Goal: Transaction & Acquisition: Obtain resource

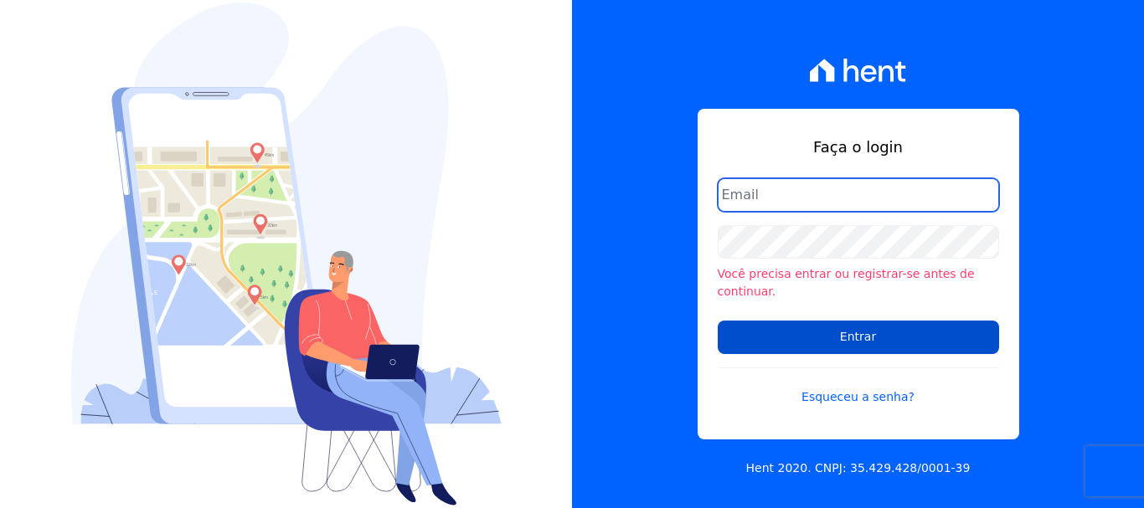
type input "[EMAIL_ADDRESS][DOMAIN_NAME]"
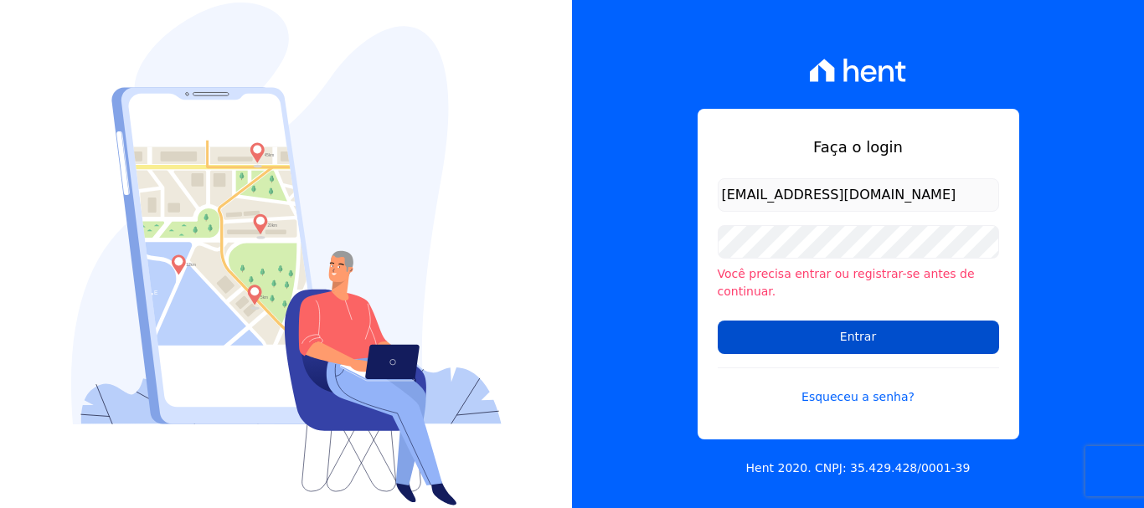
click at [844, 329] on input "Entrar" at bounding box center [858, 337] width 281 height 33
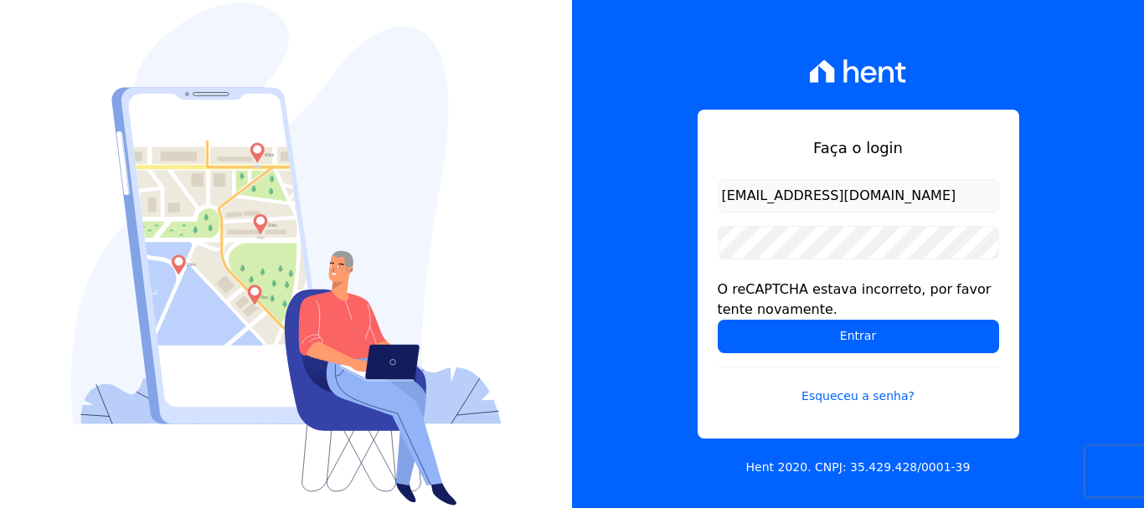
click at [774, 354] on form "[EMAIL_ADDRESS][DOMAIN_NAME] O reCAPTCHA estava incorreto, por favor tente nova…" at bounding box center [858, 302] width 281 height 246
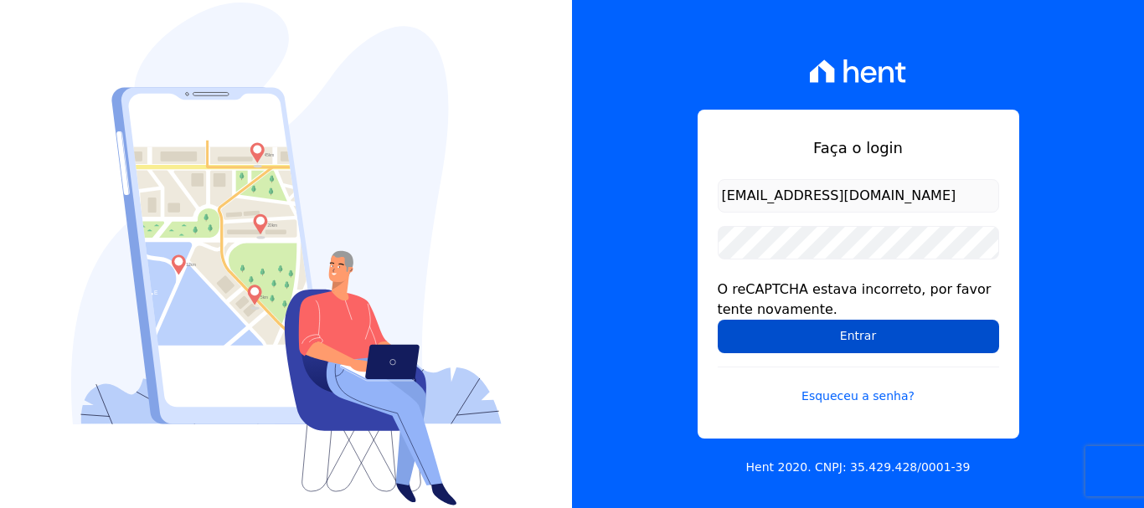
click at [788, 340] on input "Entrar" at bounding box center [858, 336] width 281 height 33
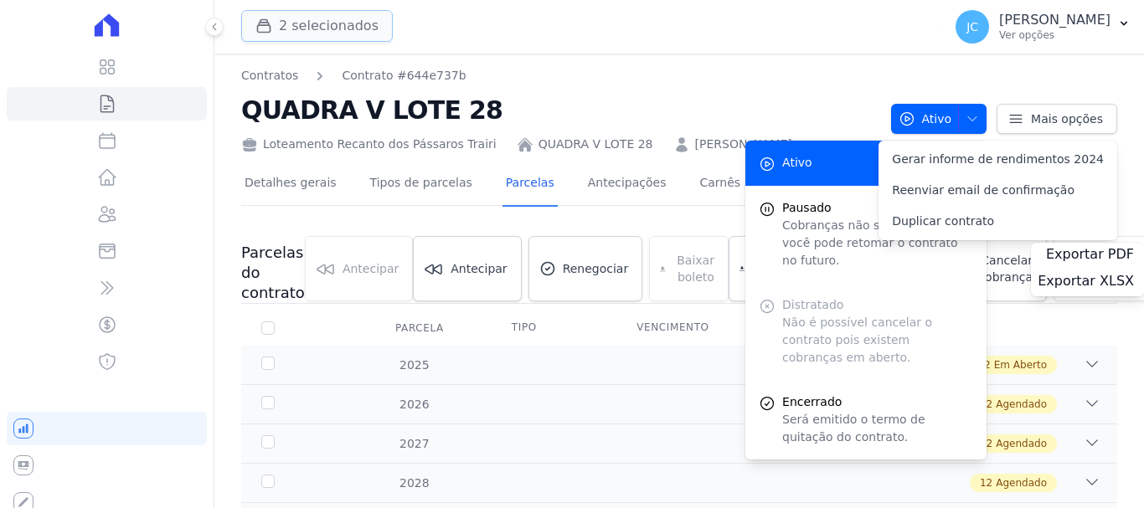
click at [332, 27] on button "2 selecionados" at bounding box center [317, 26] width 152 height 32
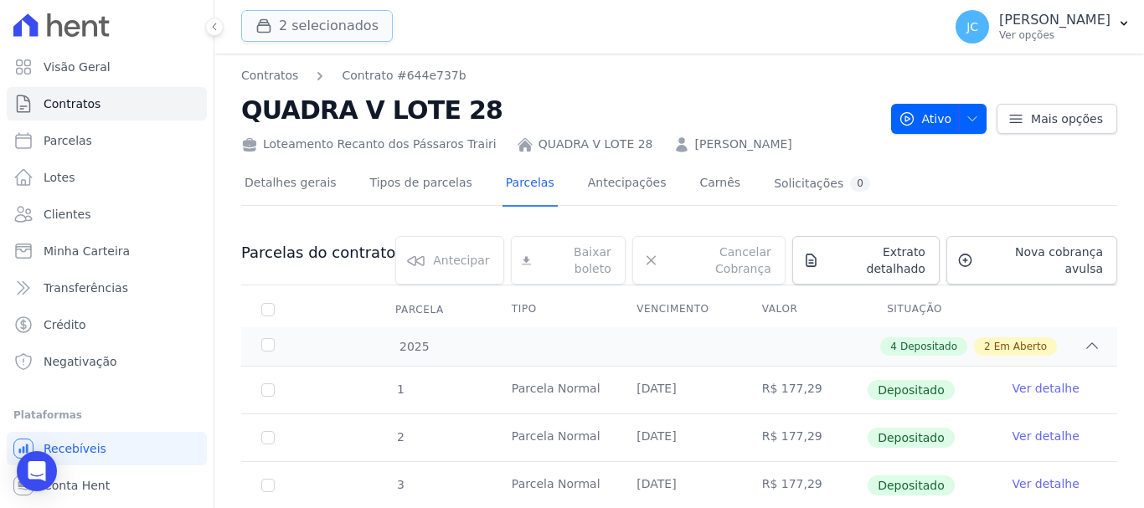
click at [332, 28] on button "2 selecionados" at bounding box center [317, 26] width 152 height 32
click at [358, 26] on button "2 selecionados" at bounding box center [317, 26] width 152 height 32
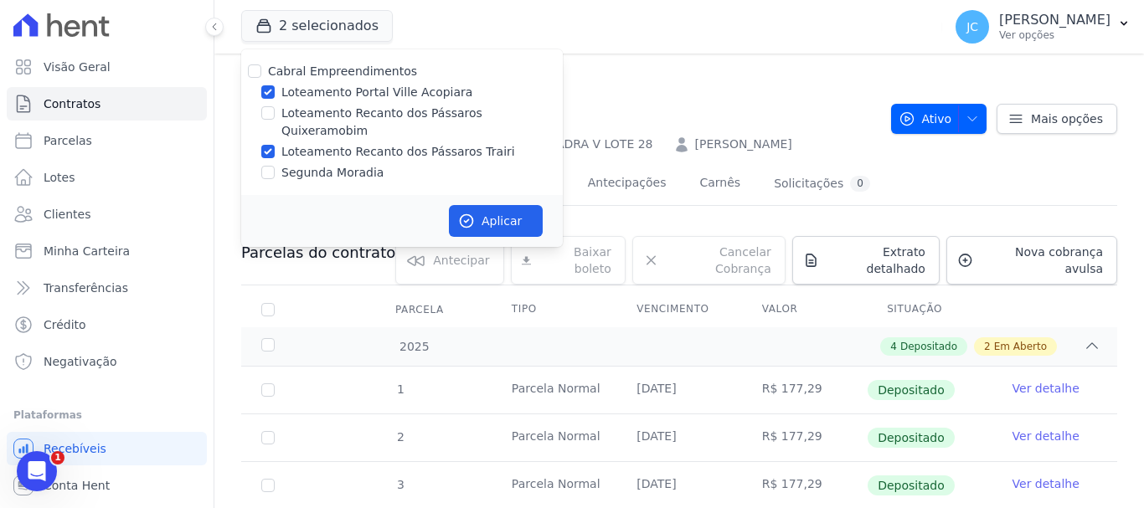
click at [374, 91] on label "Loteamento Portal Ville Acopiara" at bounding box center [376, 93] width 191 height 18
click at [275, 91] on input "Loteamento Portal Ville Acopiara" at bounding box center [267, 91] width 13 height 13
checkbox input "false"
click at [517, 209] on button "Aplicar" at bounding box center [496, 221] width 94 height 32
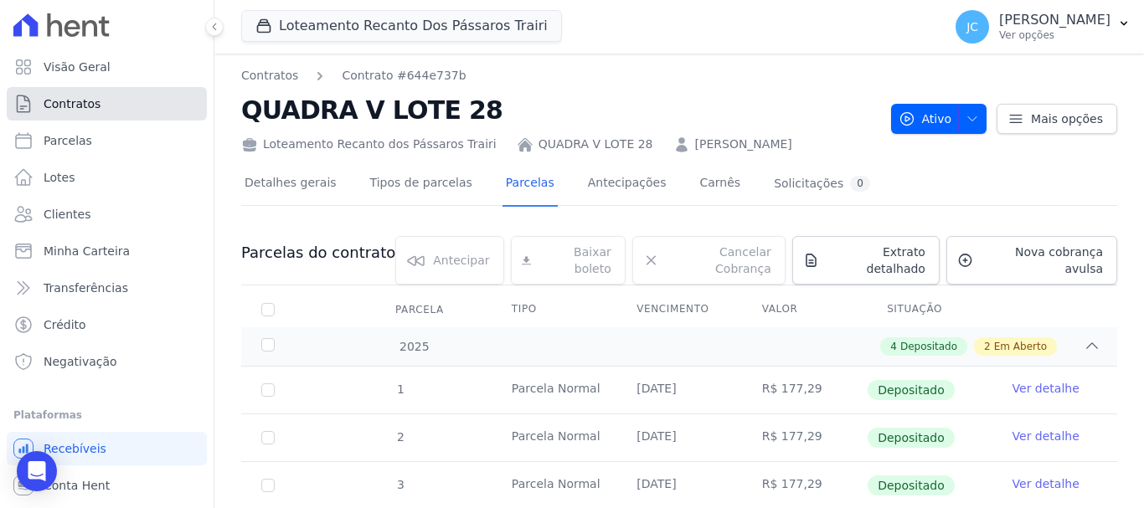
click at [133, 100] on link "Contratos" at bounding box center [107, 103] width 200 height 33
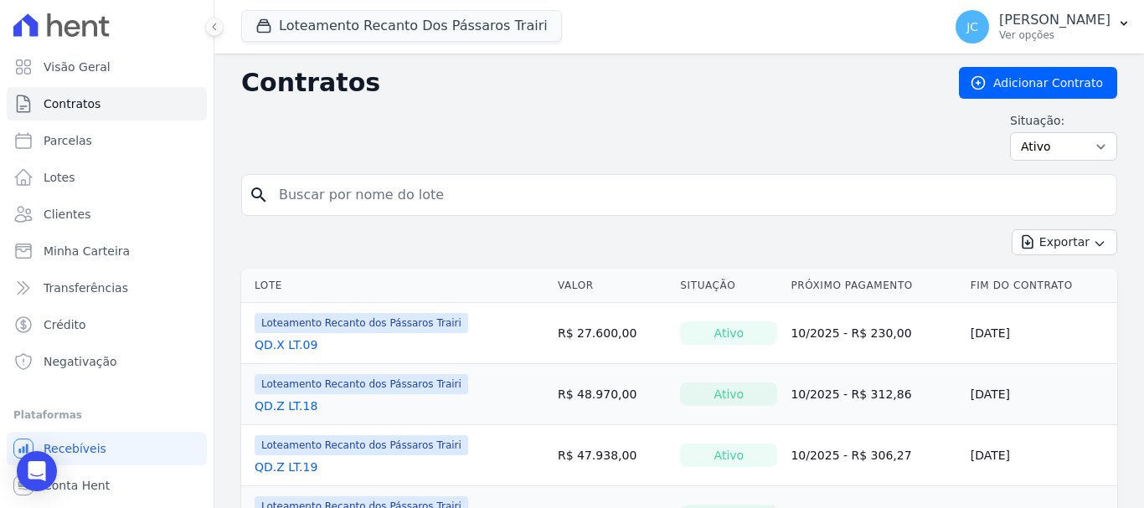
click at [356, 202] on input "search" at bounding box center [689, 194] width 841 height 33
click at [356, 202] on input "C" at bounding box center [689, 194] width 841 height 33
click at [356, 202] on input "CX" at bounding box center [689, 194] width 841 height 33
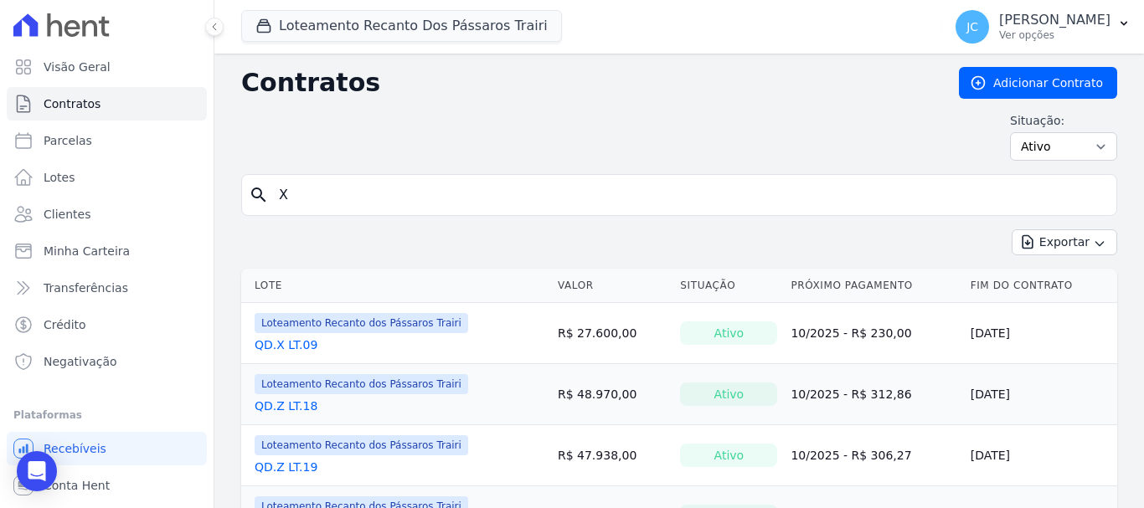
type input "X"
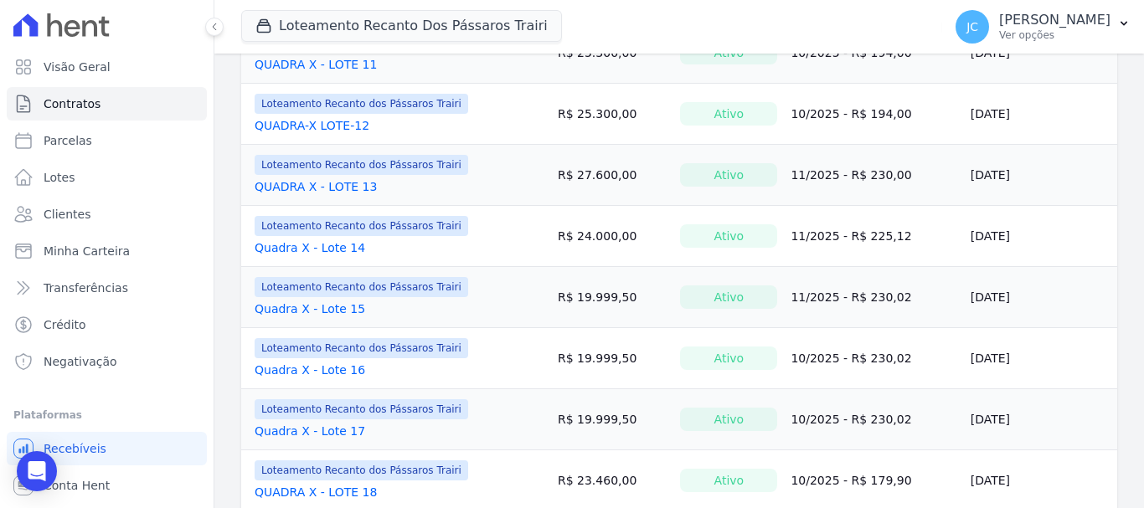
scroll to position [670, 0]
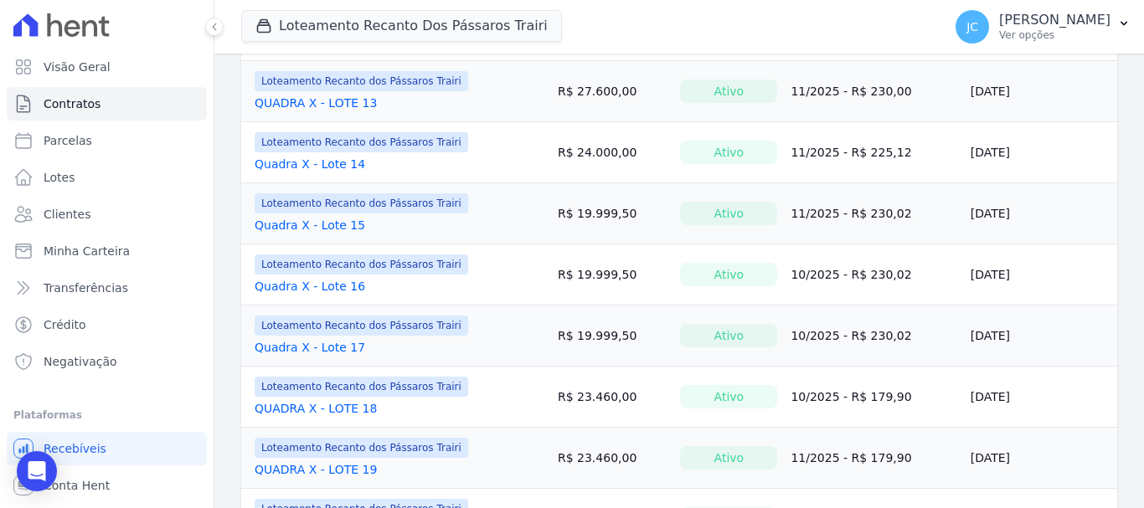
click at [319, 289] on link "Quadra X - Lote 16" at bounding box center [310, 286] width 111 height 17
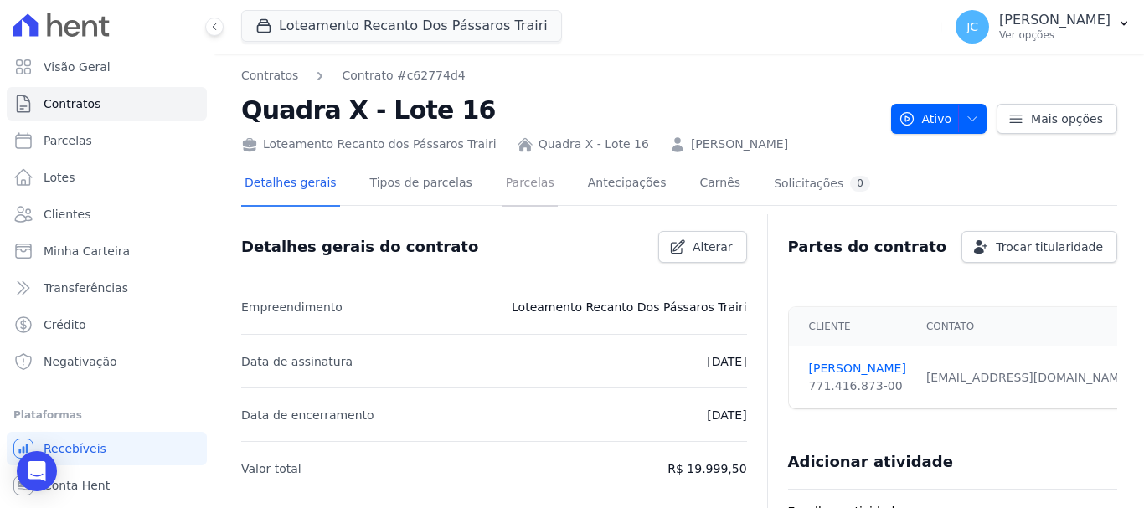
click at [502, 172] on link "Parcelas" at bounding box center [529, 184] width 55 height 44
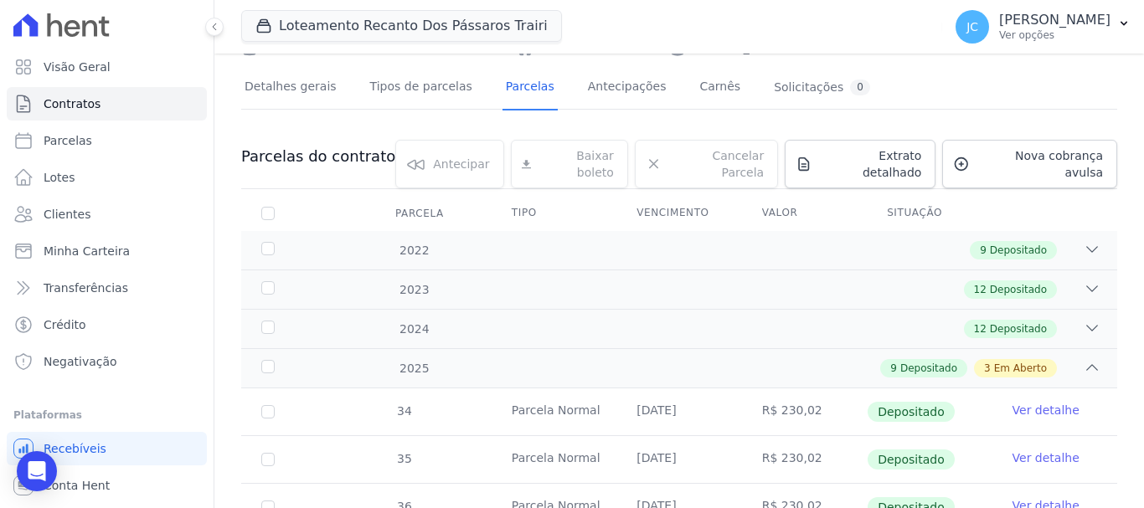
scroll to position [84, 0]
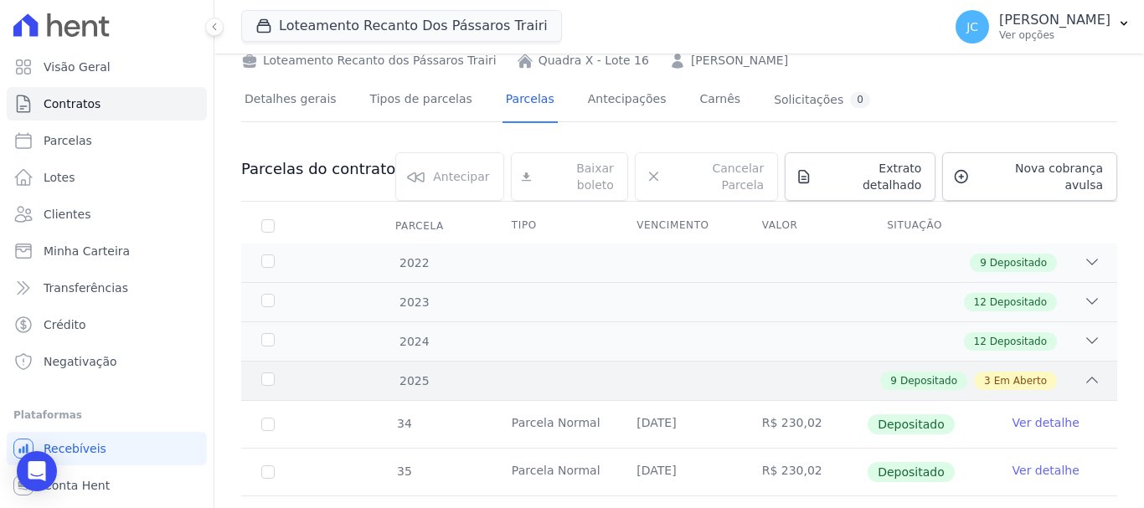
click at [528, 372] on div "9 Depositado 3 Em Aberto" at bounding box center [721, 381] width 757 height 18
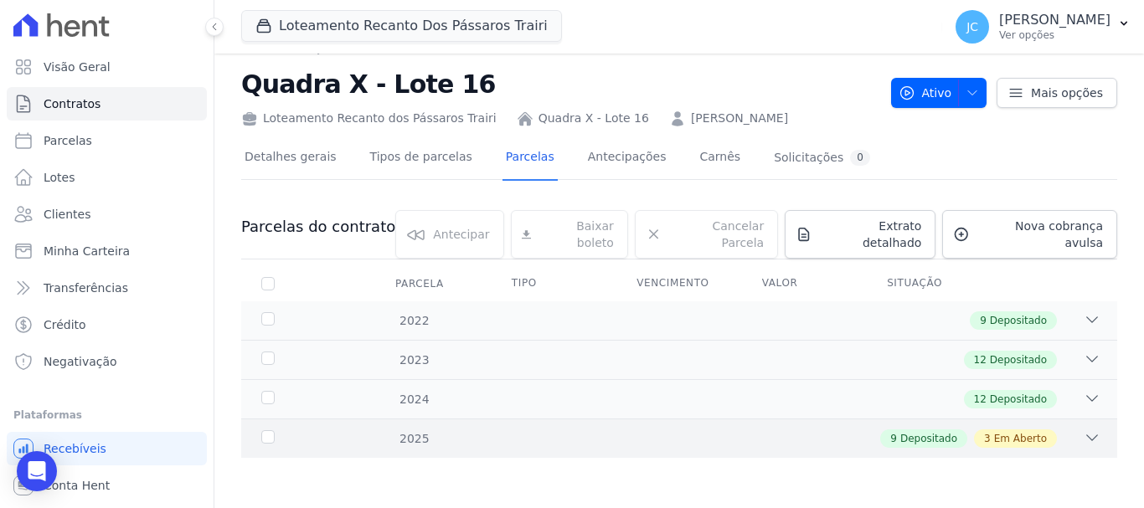
scroll to position [13, 0]
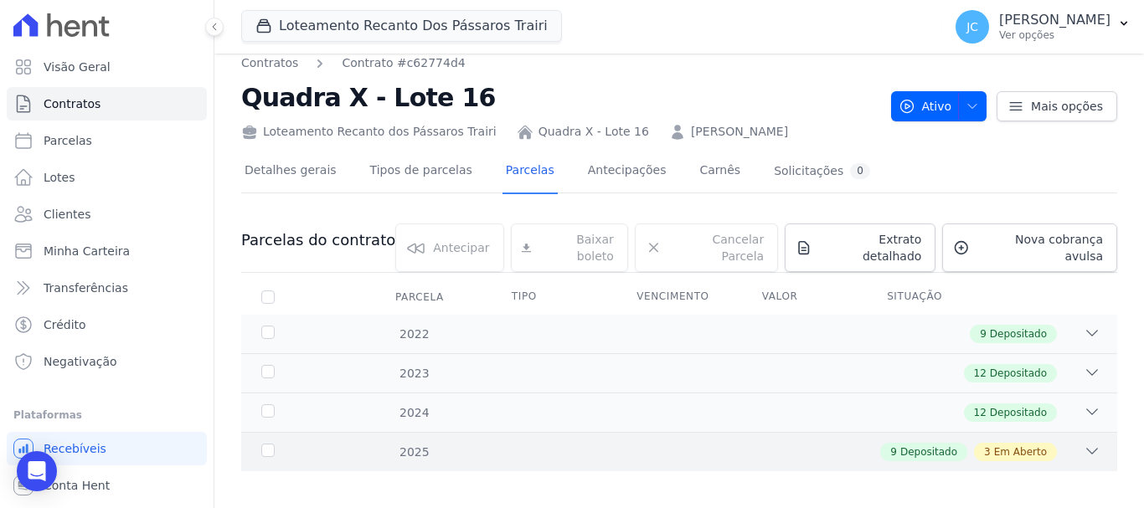
click at [376, 443] on div "9 Depositado 3 Em Aberto" at bounding box center [721, 452] width 757 height 18
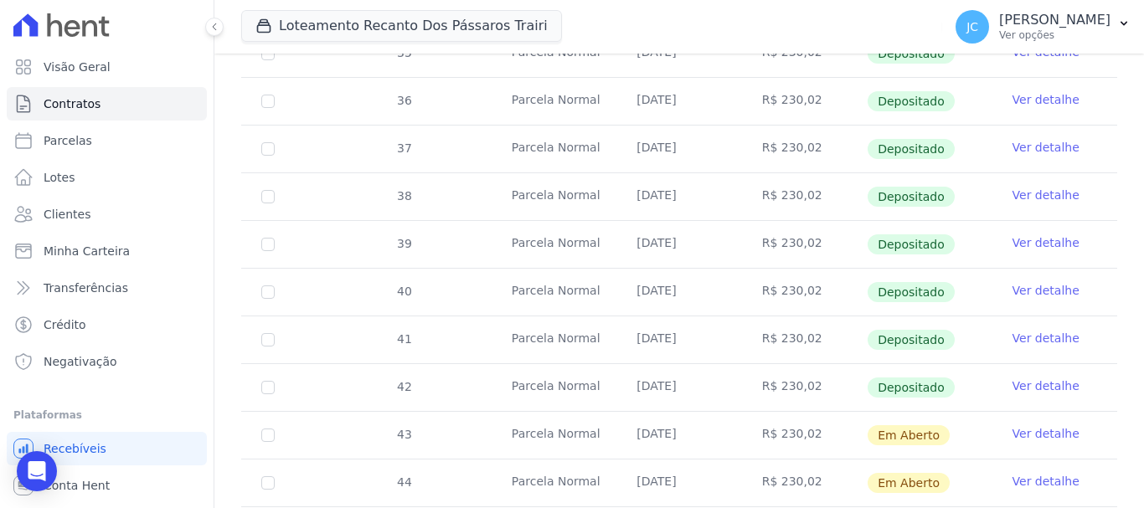
scroll to position [585, 0]
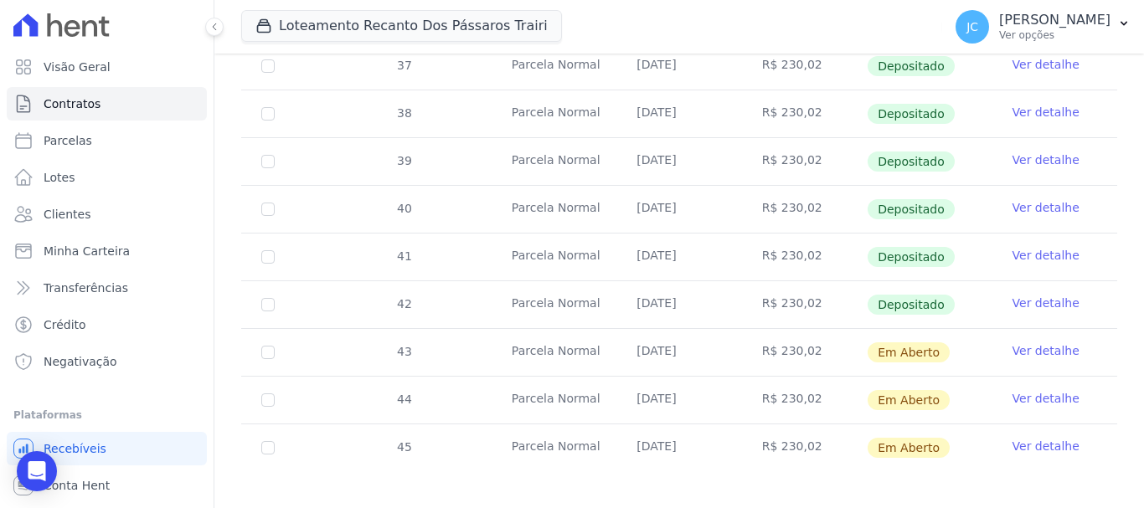
drag, startPoint x: 275, startPoint y: 340, endPoint x: 282, endPoint y: 332, distance: 10.7
click at [274, 339] on td "43" at bounding box center [268, 352] width 54 height 47
click at [265, 346] on input "checkbox" at bounding box center [267, 352] width 13 height 13
checkbox input "true"
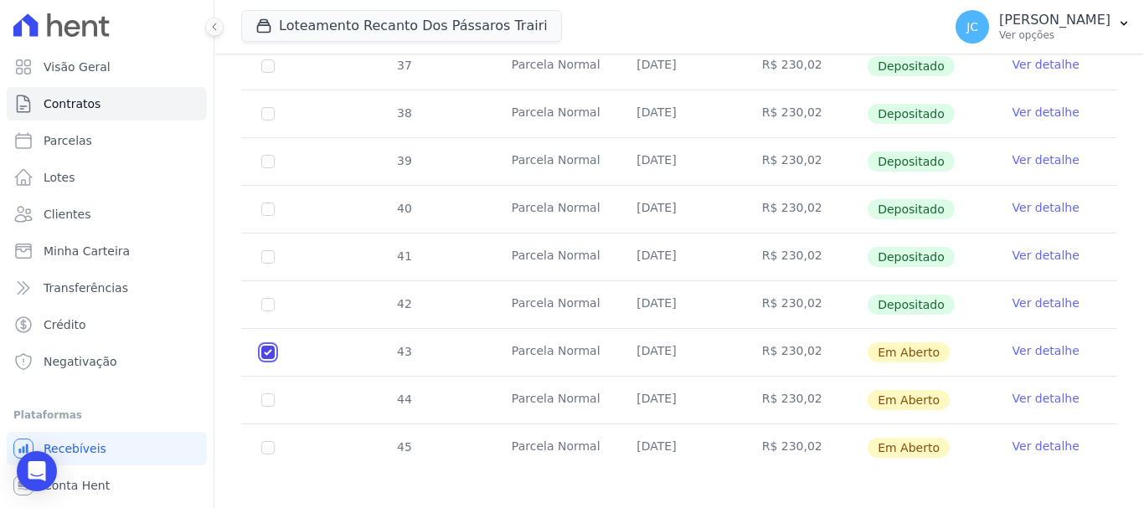
checkbox input "true"
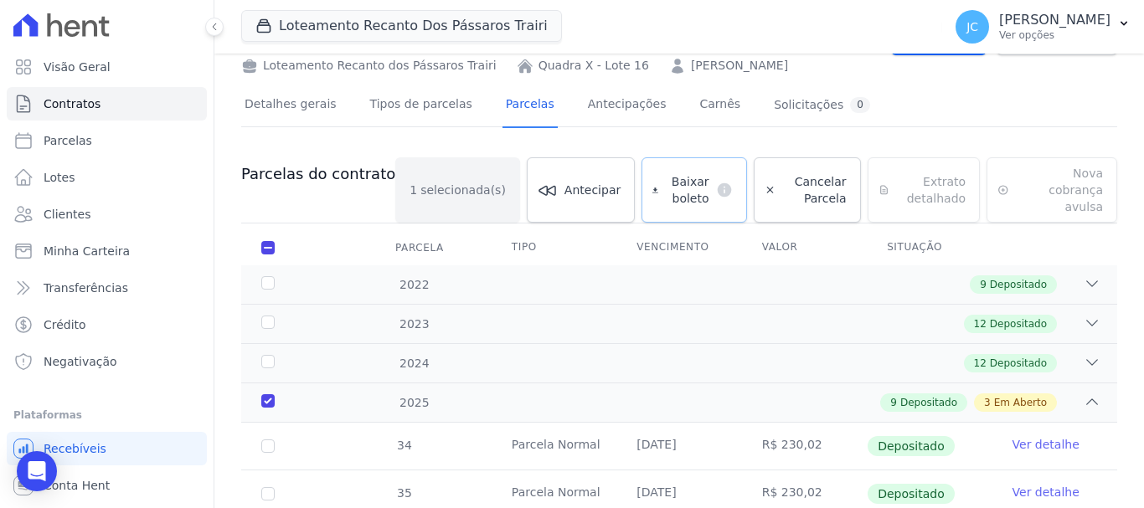
scroll to position [13, 0]
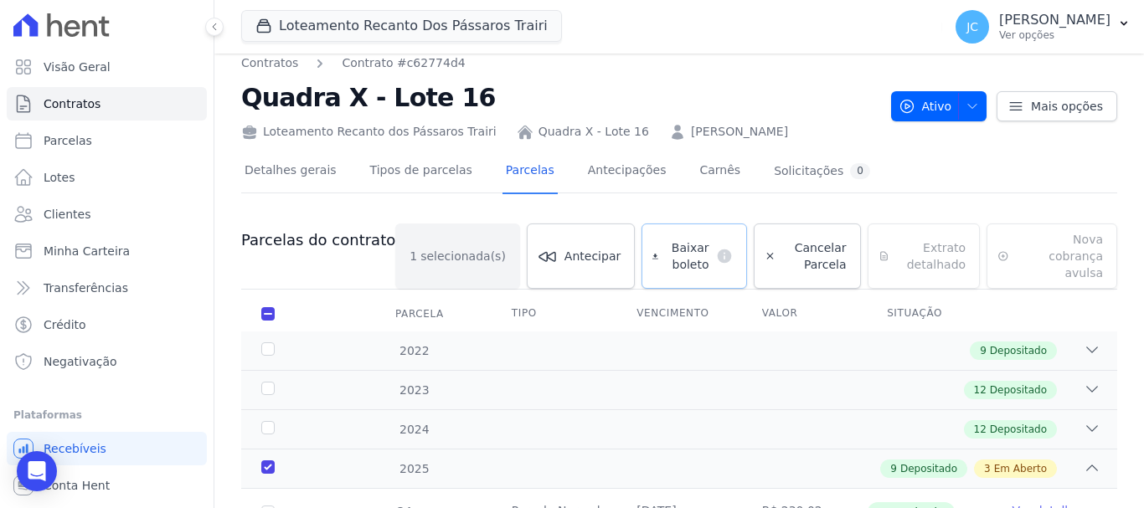
click at [675, 254] on span "Baixar boleto" at bounding box center [687, 255] width 44 height 33
click at [105, 110] on link "Contratos" at bounding box center [107, 103] width 200 height 33
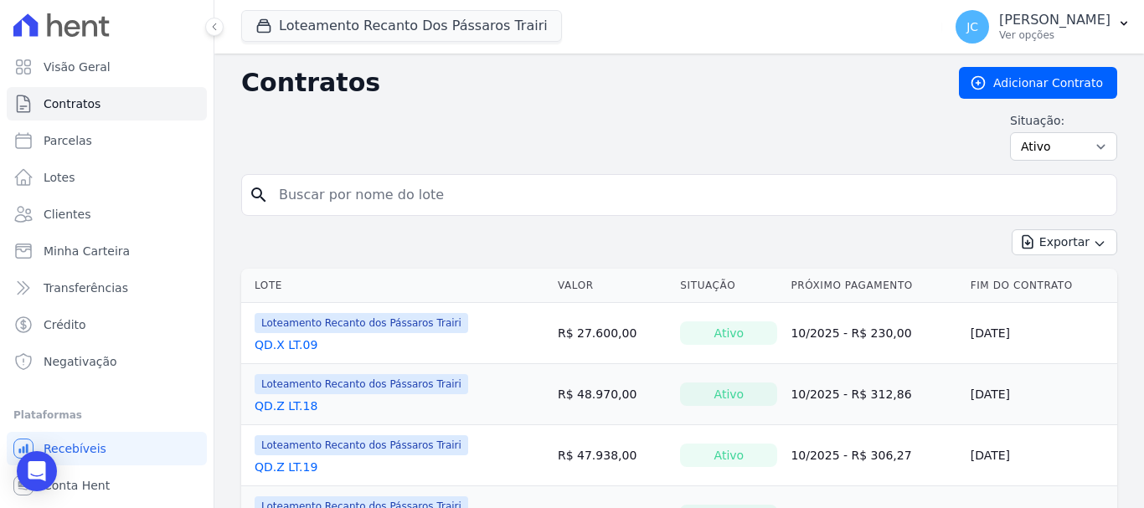
click at [425, 203] on input "search" at bounding box center [689, 194] width 841 height 33
type input "X"
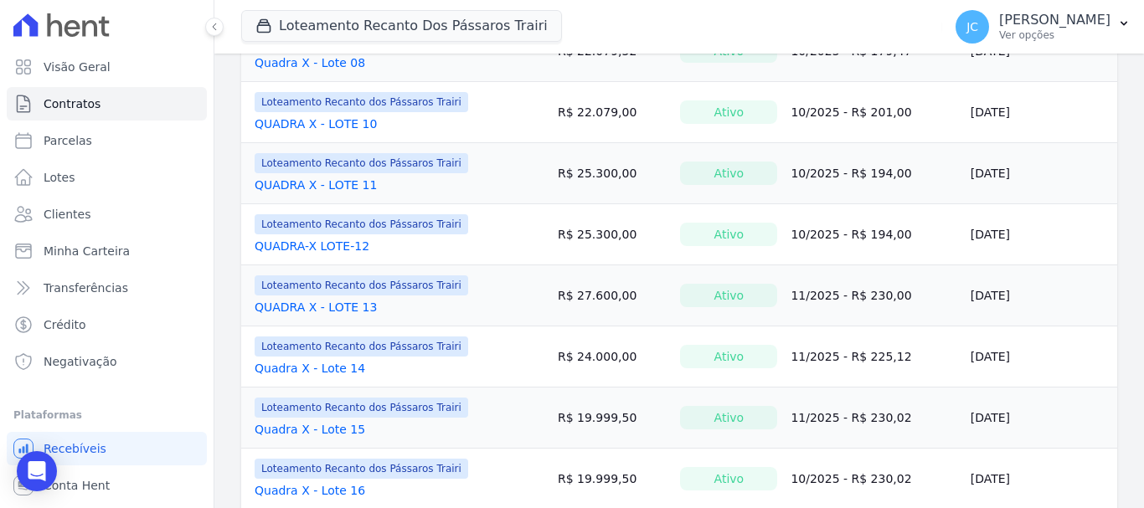
scroll to position [670, 0]
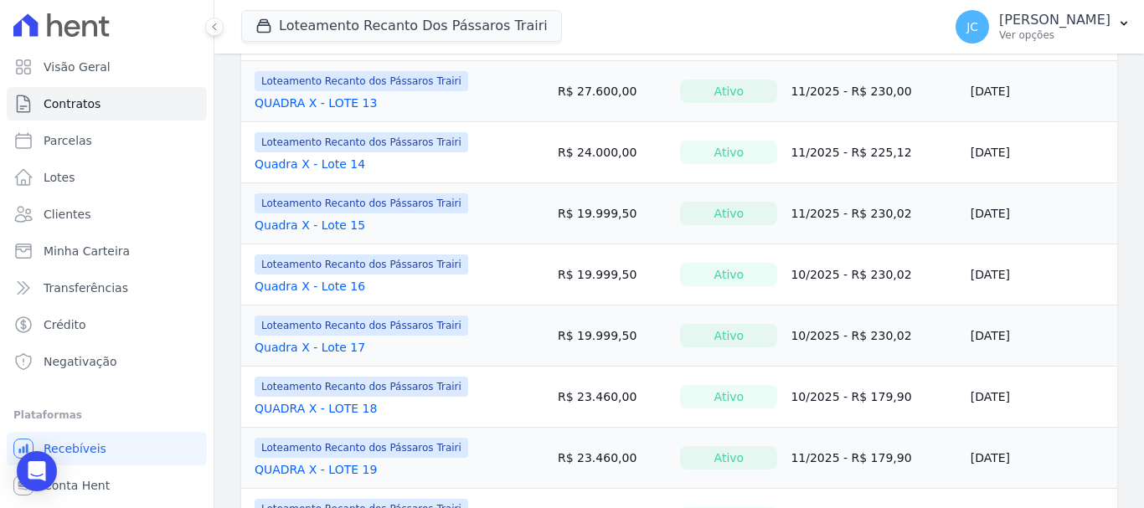
click at [322, 338] on div "Loteamento Recanto dos Pássaros Trairi Quadra X - Lote 17" at bounding box center [362, 336] width 214 height 40
click at [328, 353] on link "Quadra X - Lote 17" at bounding box center [310, 347] width 111 height 17
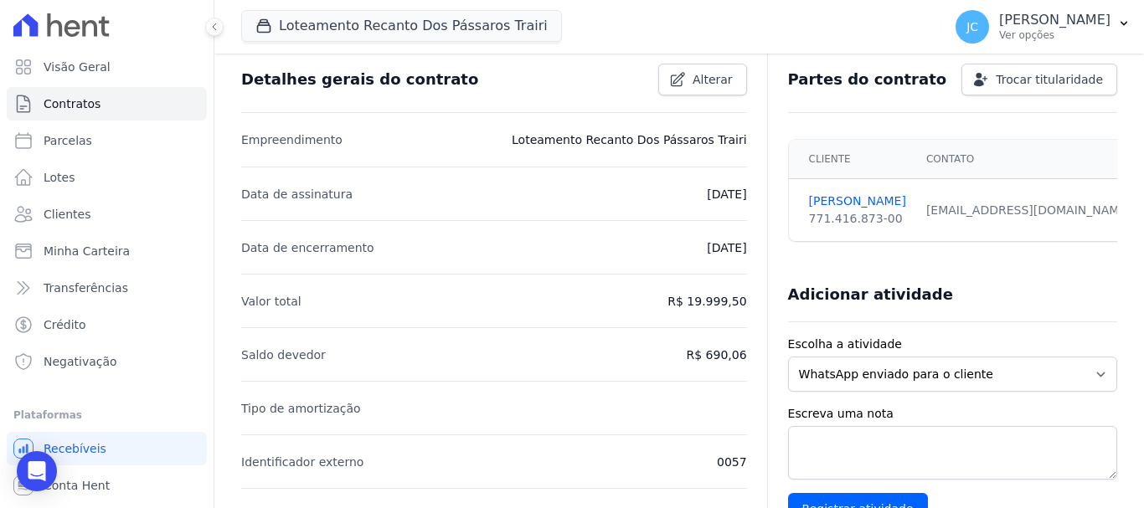
scroll to position [84, 0]
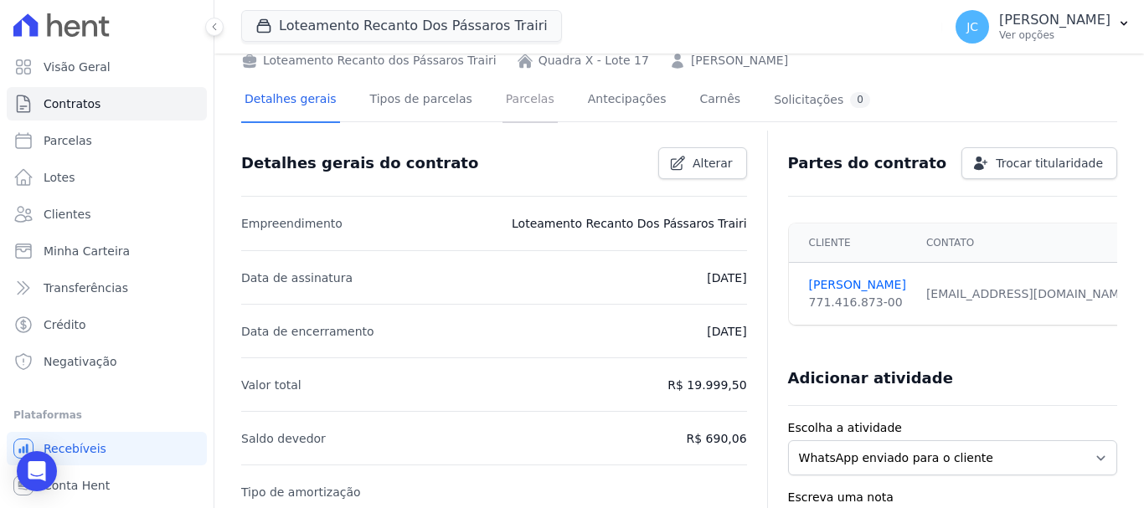
click at [522, 95] on link "Parcelas" at bounding box center [529, 101] width 55 height 44
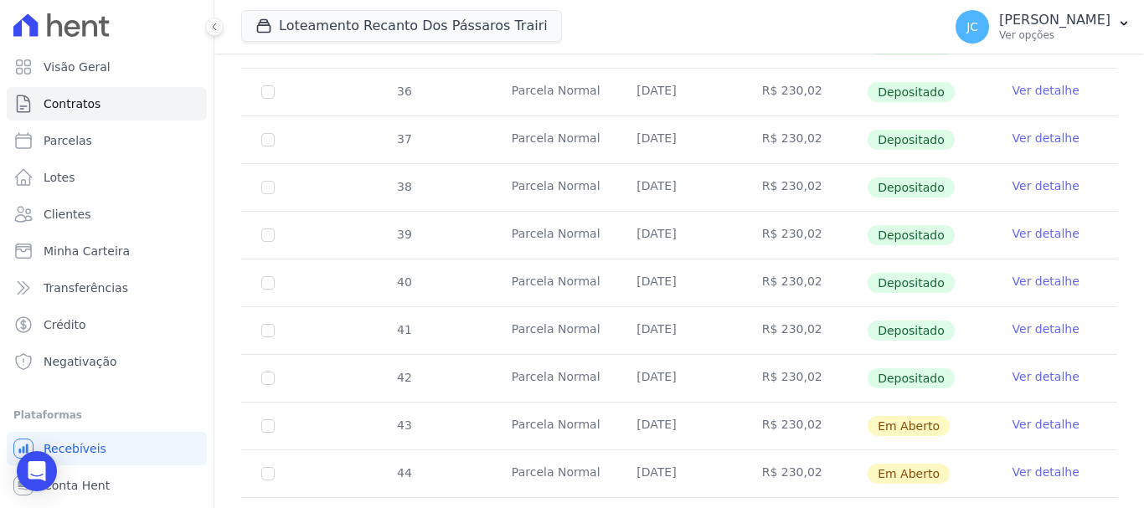
scroll to position [585, 0]
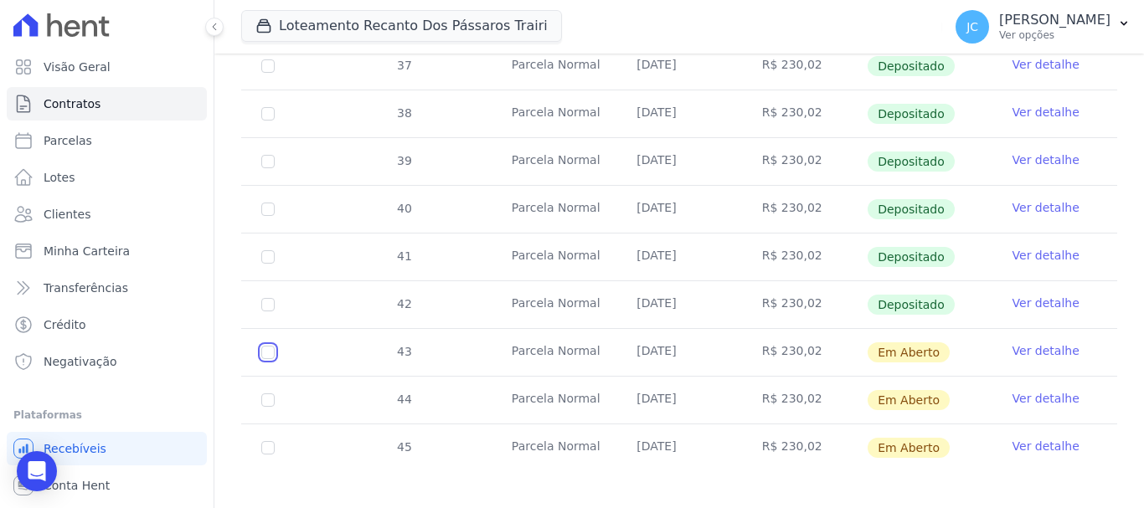
click at [269, 346] on input "checkbox" at bounding box center [267, 352] width 13 height 13
checkbox input "true"
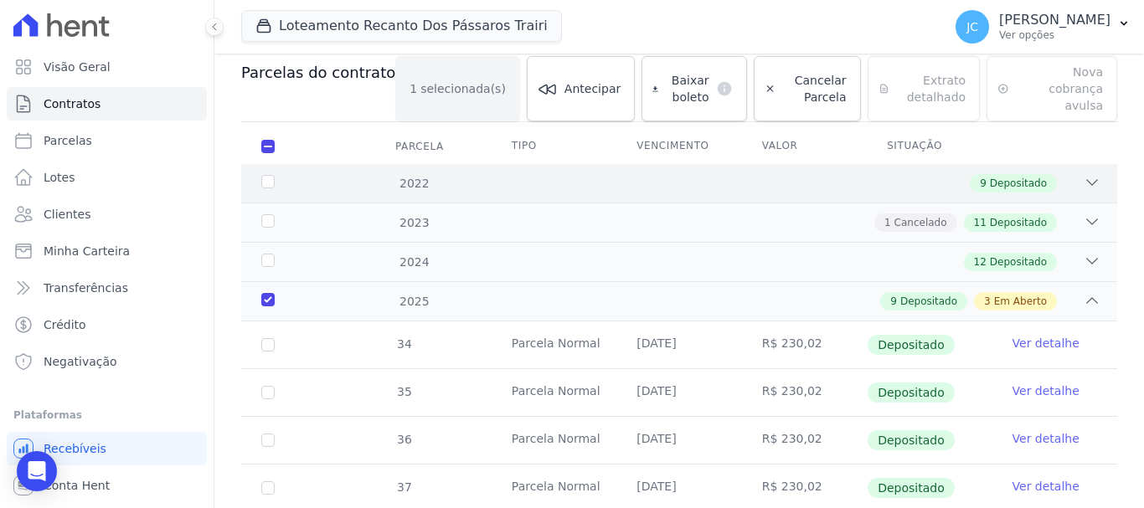
scroll to position [0, 0]
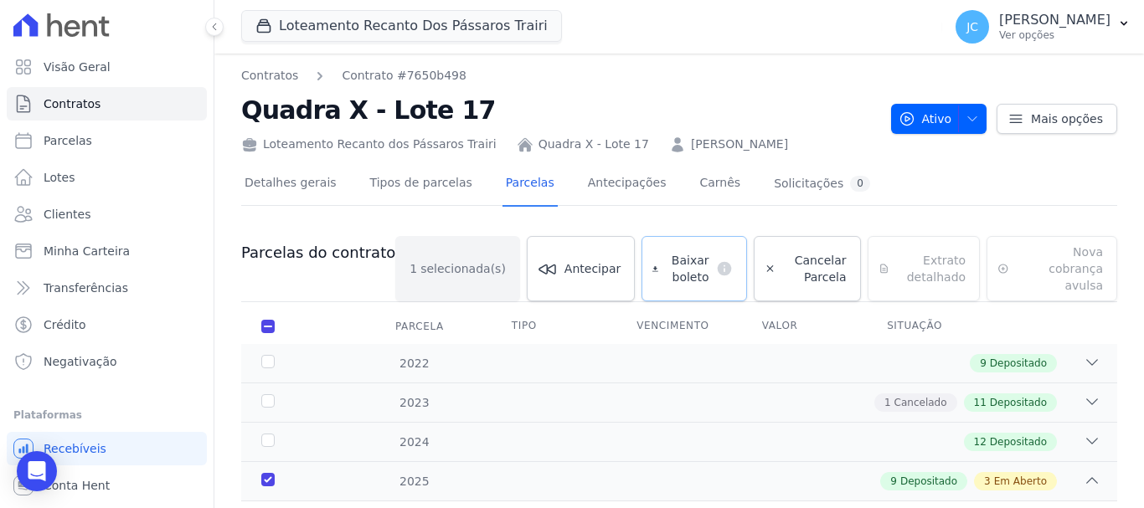
click at [665, 266] on span "Baixar boleto" at bounding box center [687, 268] width 44 height 33
